Goal: Navigation & Orientation: Go to known website

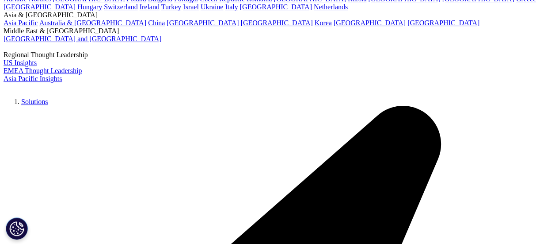
scroll to position [133, 0]
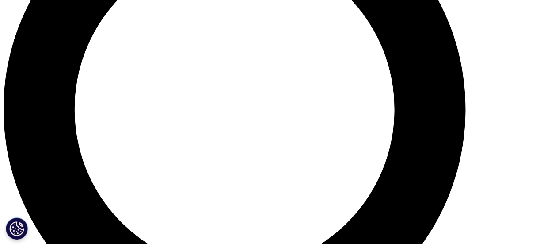
scroll to position [707, 0]
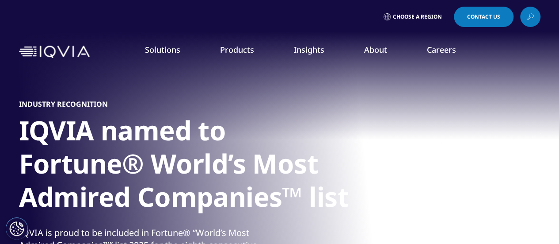
click at [421, 17] on span "Choose a Region" at bounding box center [417, 16] width 49 height 7
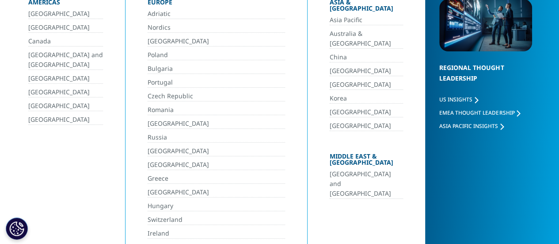
scroll to position [133, 0]
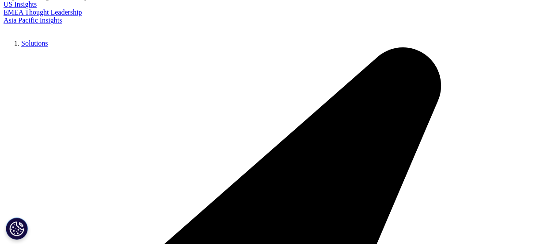
scroll to position [133, 0]
